Goal: Find specific page/section: Find specific page/section

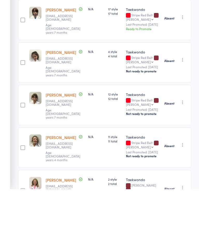
scroll to position [85, 0]
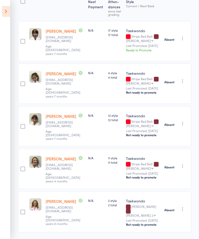
click at [6, 13] on icon at bounding box center [6, 11] width 8 height 11
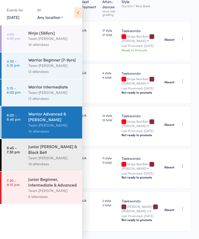
scroll to position [74, 0]
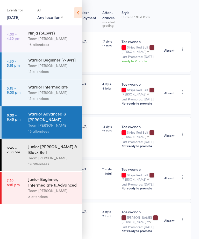
click at [62, 154] on div "Junior [PERSON_NAME] & Black Belt" at bounding box center [53, 149] width 50 height 11
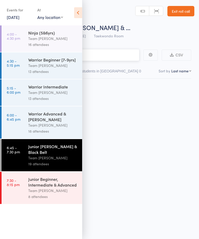
scroll to position [0, 0]
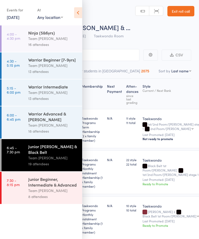
click at [79, 13] on icon at bounding box center [78, 12] width 8 height 11
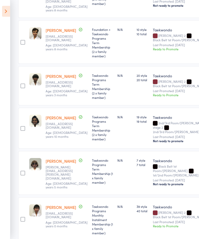
scroll to position [412, 0]
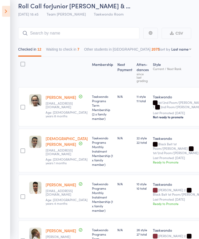
click at [75, 55] on button "Waiting to check in 7" at bounding box center [62, 51] width 33 height 12
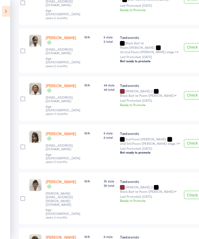
scroll to position [153, 0]
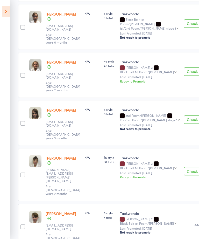
click at [9, 12] on icon at bounding box center [6, 11] width 8 height 11
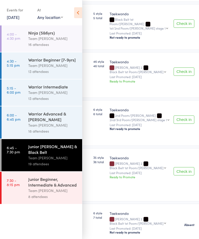
click at [67, 194] on div "Team [PERSON_NAME]" at bounding box center [53, 191] width 50 height 6
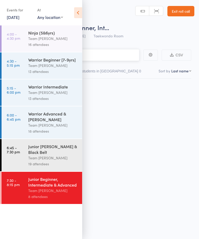
scroll to position [0, 0]
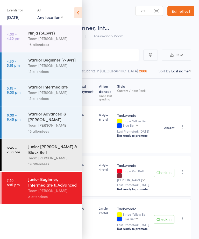
click at [76, 12] on icon at bounding box center [78, 12] width 8 height 11
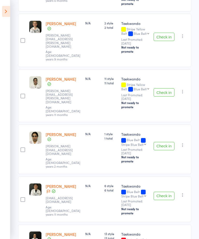
scroll to position [216, 0]
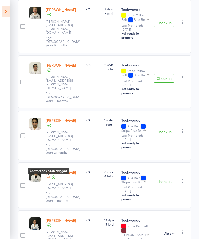
click at [49, 176] on icon at bounding box center [48, 178] width 3 height 4
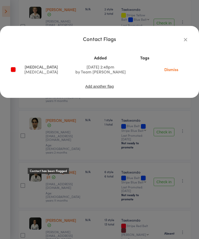
click at [186, 38] on icon "button" at bounding box center [186, 40] width 6 height 6
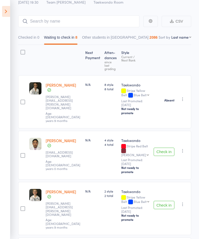
scroll to position [34, 0]
click at [3, 11] on icon at bounding box center [6, 11] width 8 height 11
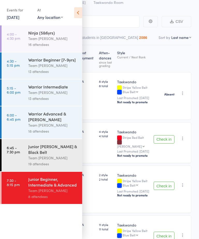
click at [19, 18] on link "[DATE]" at bounding box center [13, 17] width 13 height 6
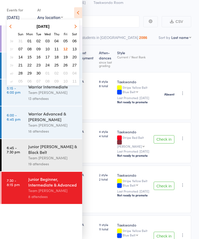
click at [50, 50] on span "10" at bounding box center [47, 49] width 4 height 4
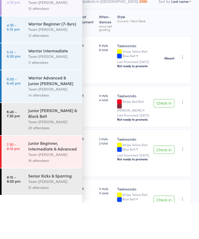
scroll to position [76, 0]
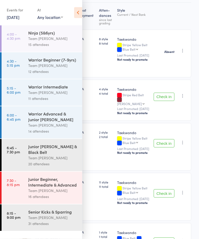
click at [59, 187] on div "Junior Beginner, Intermediate & Advanced" at bounding box center [53, 181] width 50 height 11
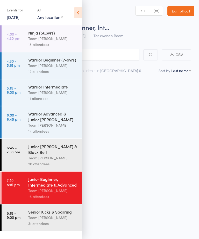
click at [81, 90] on div "Warrior Intermediate Team [PERSON_NAME] 11 attendees" at bounding box center [55, 92] width 54 height 26
click at [80, 12] on icon at bounding box center [78, 12] width 8 height 11
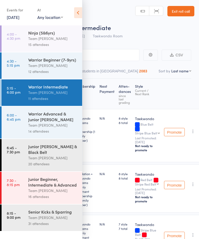
click at [81, 12] on icon at bounding box center [78, 12] width 8 height 11
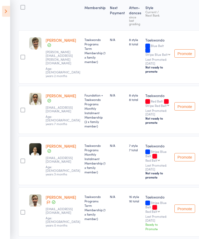
scroll to position [79, 0]
click at [8, 9] on icon at bounding box center [6, 11] width 8 height 11
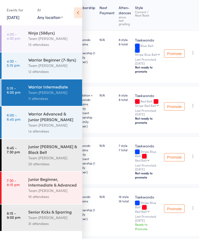
click at [51, 183] on div "Junior Beginner, Intermediate & Advanced" at bounding box center [53, 181] width 50 height 11
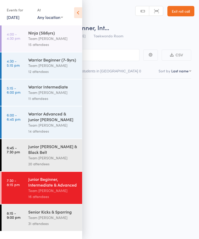
scroll to position [0, 0]
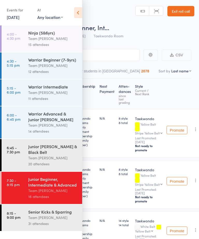
click at [79, 15] on icon at bounding box center [78, 12] width 8 height 11
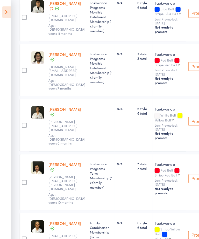
scroll to position [370, 0]
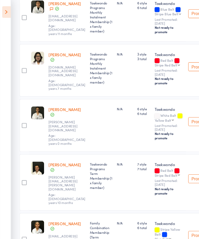
click at [6, 12] on icon at bounding box center [6, 11] width 8 height 11
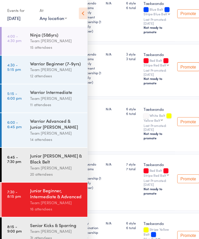
click at [19, 19] on link "[DATE]" at bounding box center [13, 17] width 13 height 6
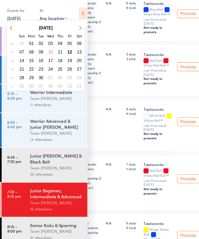
click at [66, 49] on span "12" at bounding box center [66, 49] width 4 height 4
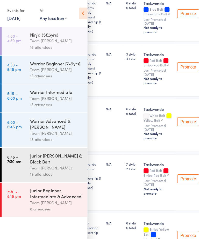
click at [55, 149] on div "Junior [PERSON_NAME] & Black Belt" at bounding box center [53, 149] width 50 height 11
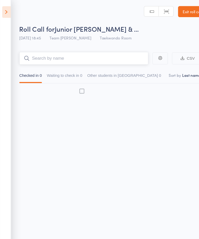
scroll to position [0, 0]
